Goal: Information Seeking & Learning: Learn about a topic

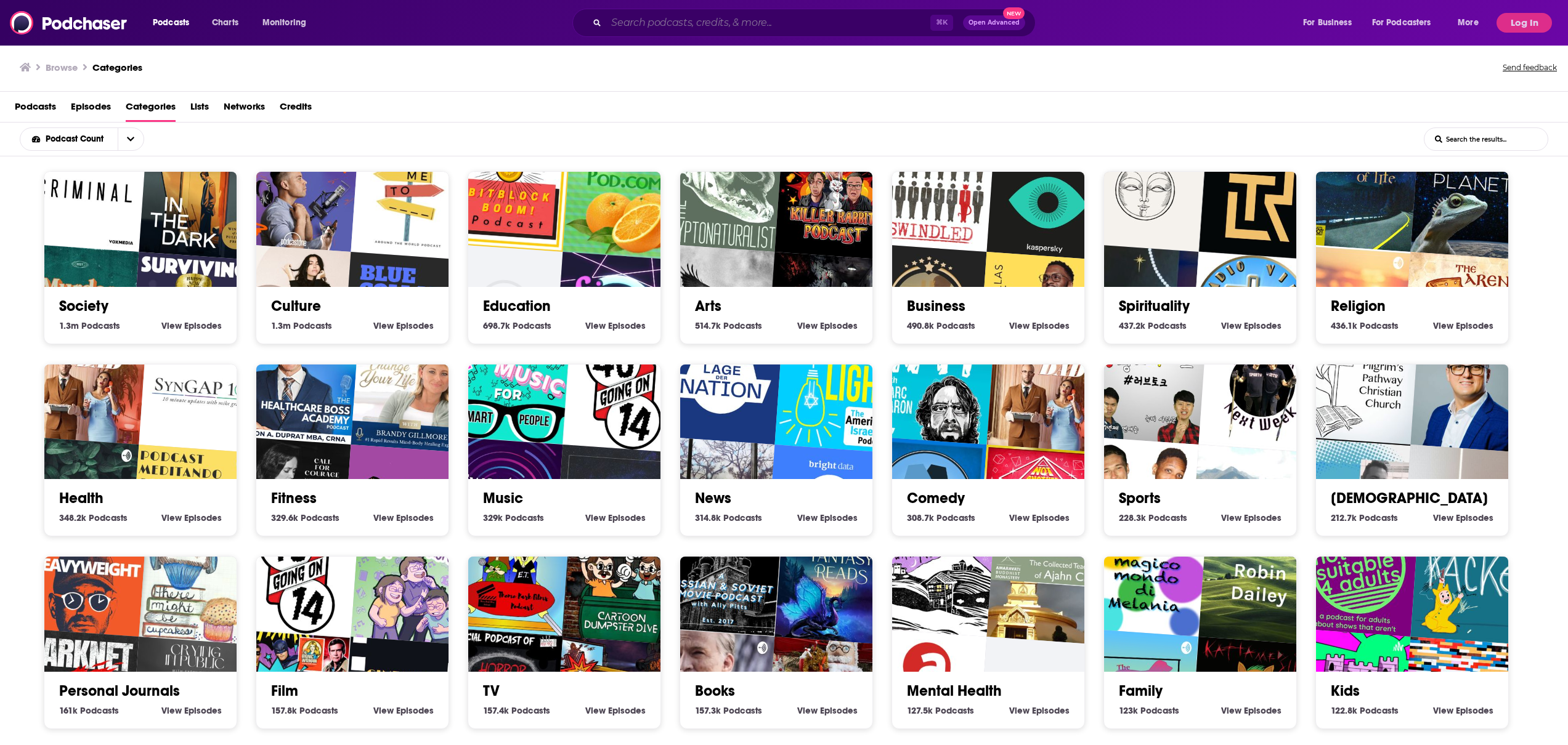
click at [873, 27] on input "Search podcasts, credits, & more..." at bounding box center [768, 23] width 324 height 20
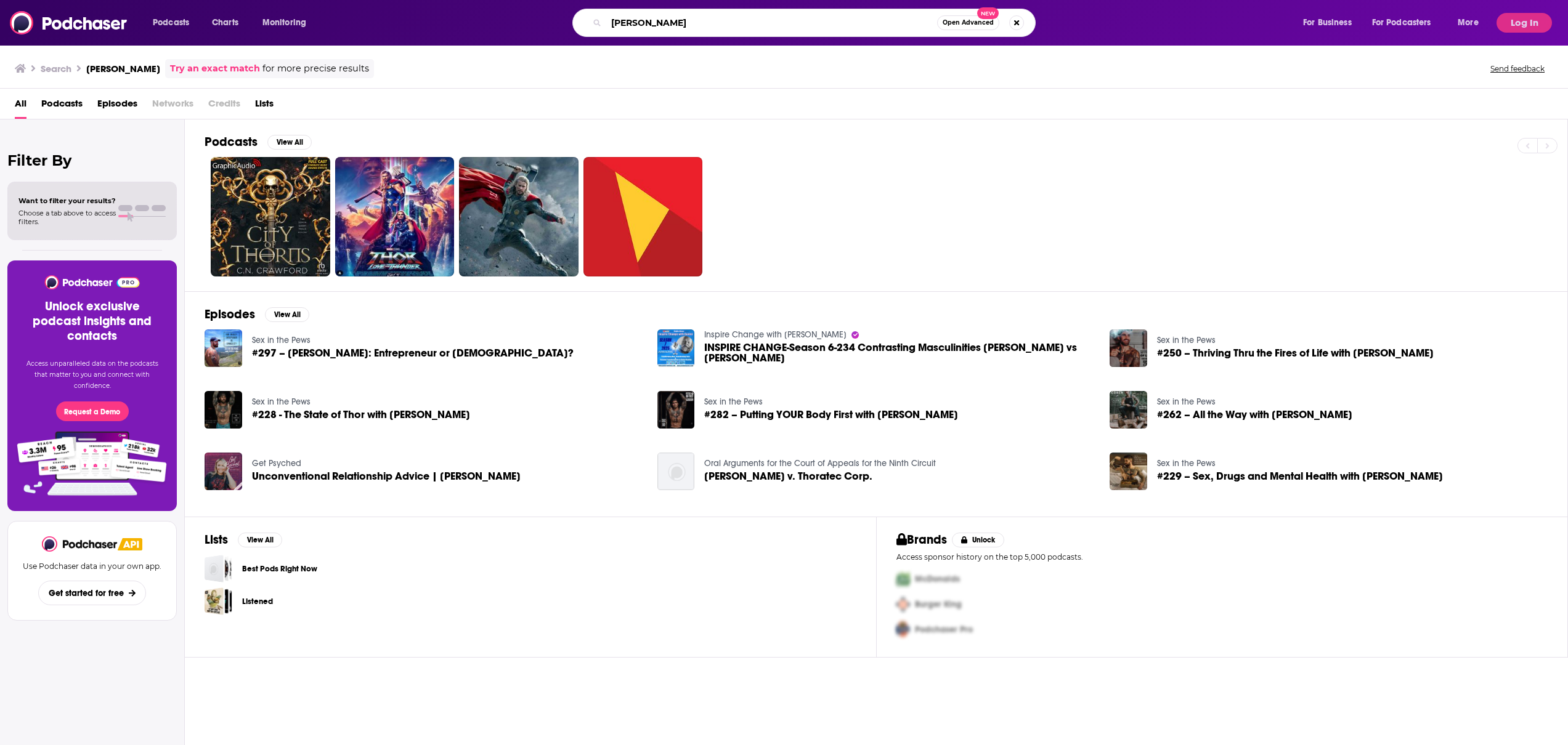
click at [687, 17] on input "[PERSON_NAME]" at bounding box center [772, 23] width 331 height 20
type input "chopping it up"
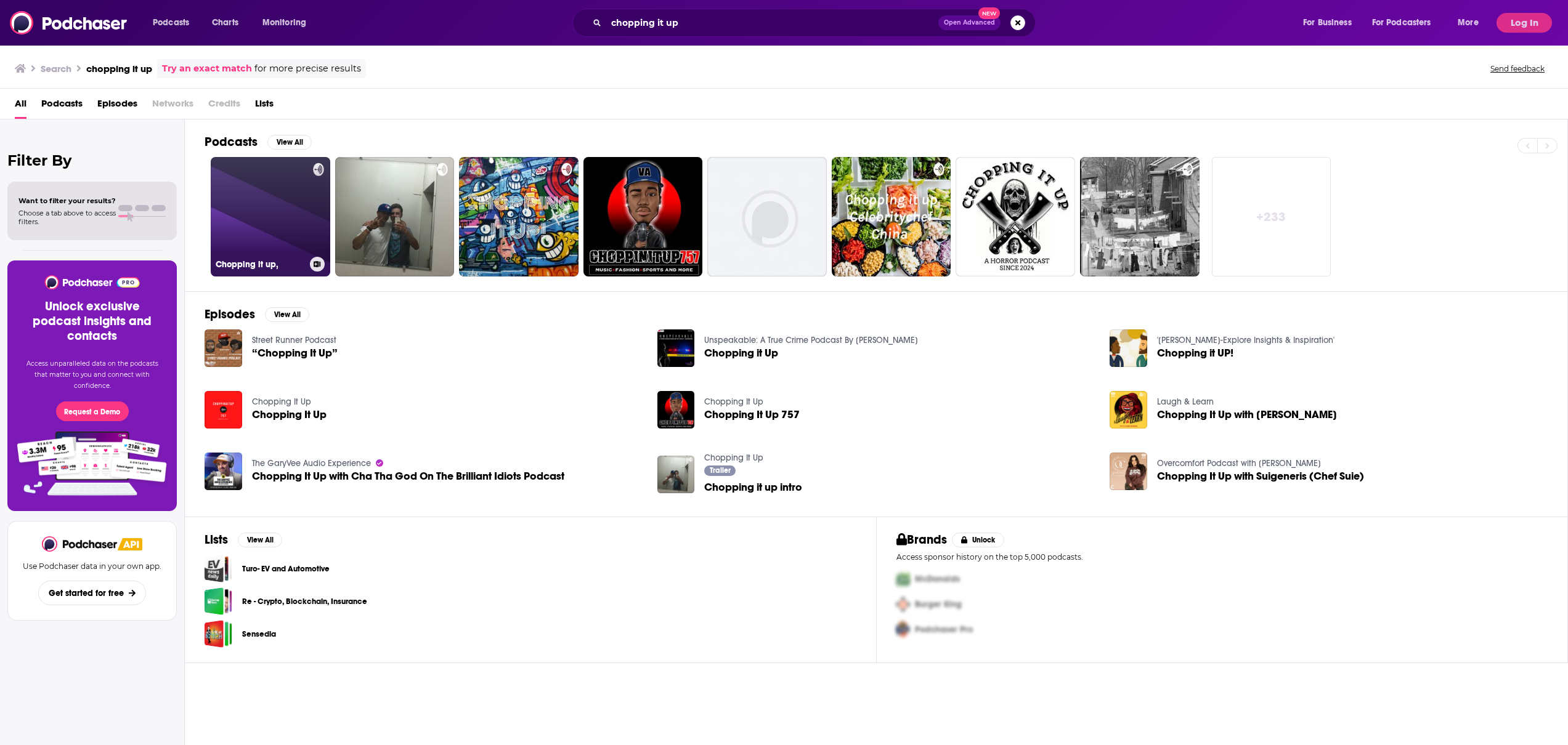
click at [258, 224] on link "Chopping it up," at bounding box center [270, 217] width 119 height 119
